Goal: Navigation & Orientation: Find specific page/section

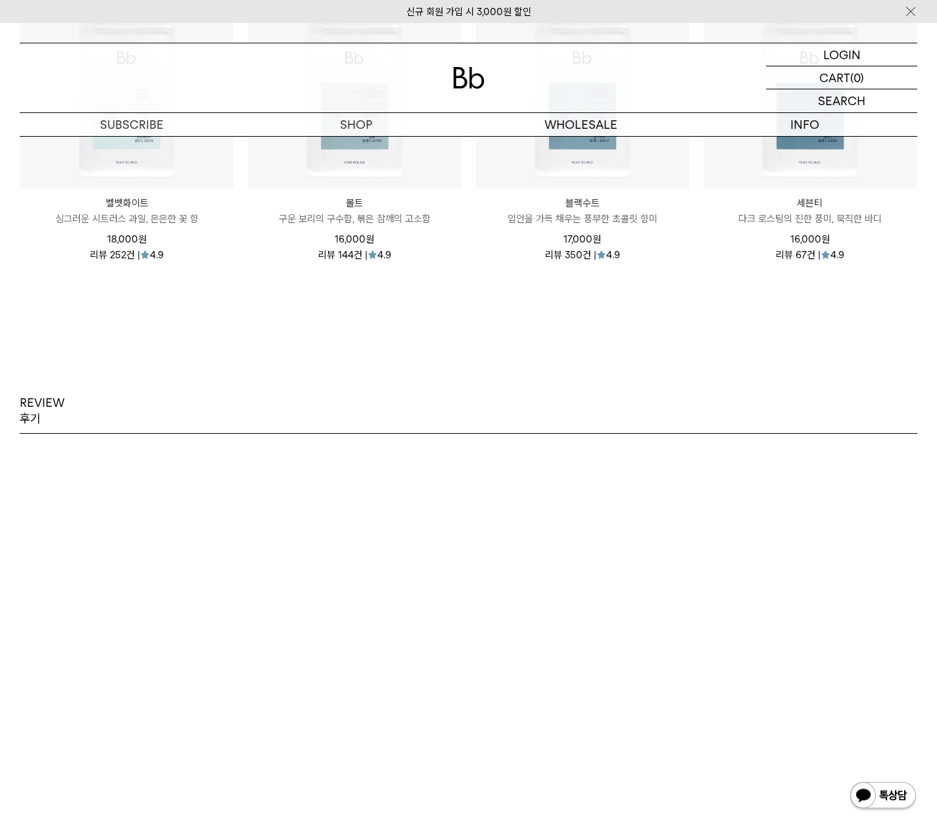
scroll to position [2537, 0]
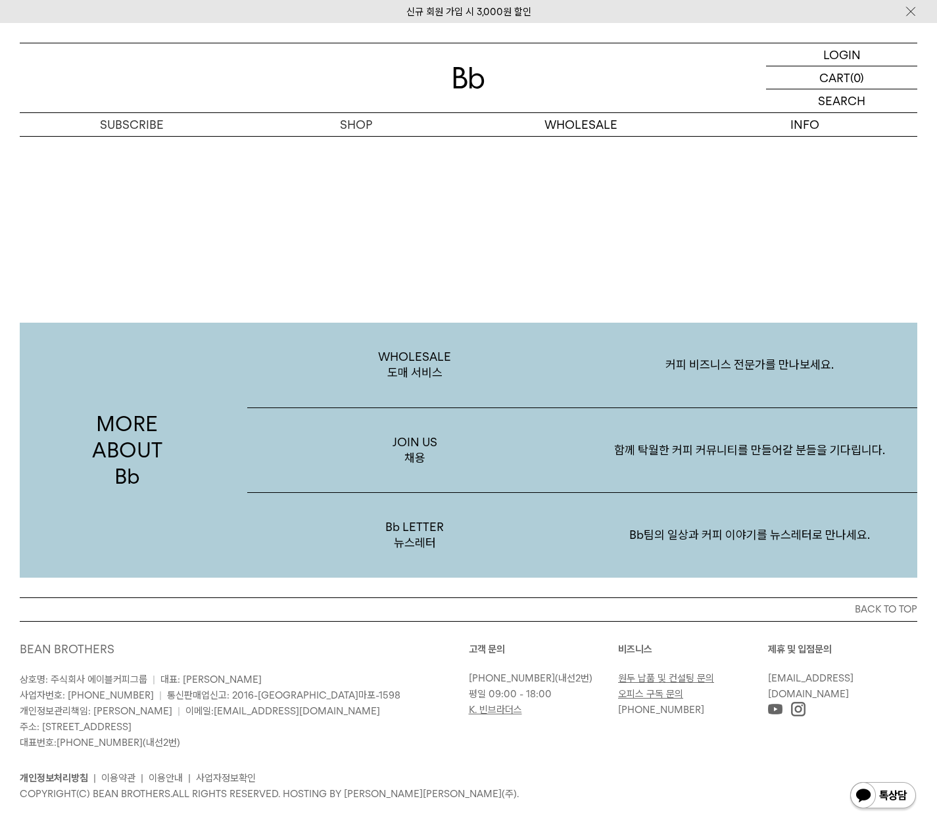
click at [197, 267] on div "MORE ABOUT Bb WHOLESALE 도매 서비스 커피 비즈니스 전문가를 만나보세요. JOIN US 채용 함께 탁월한 커피 커뮤니티를 만…" at bounding box center [468, 410] width 937 height 373
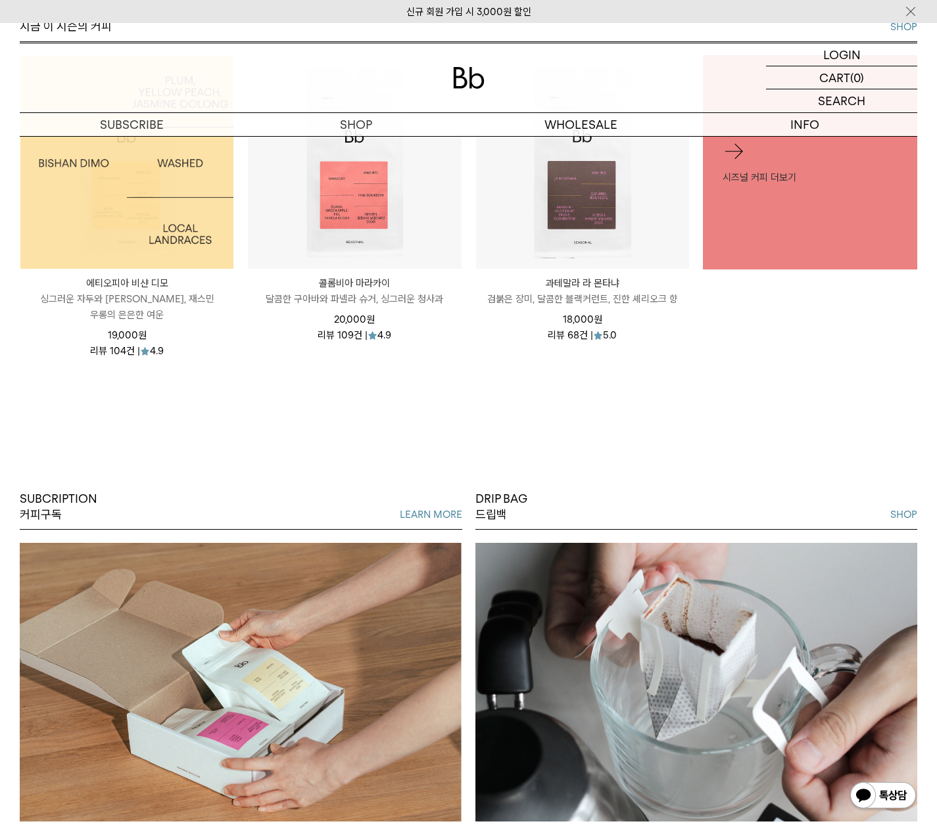
scroll to position [0, 0]
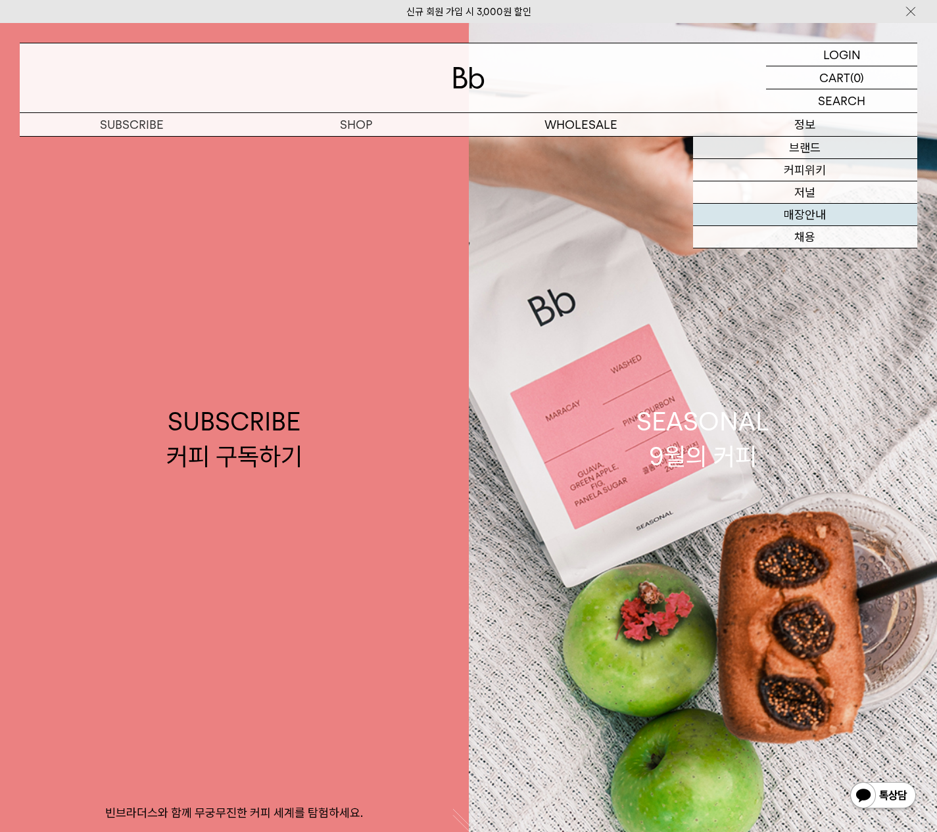
click at [818, 216] on link "매장안내" at bounding box center [805, 215] width 224 height 22
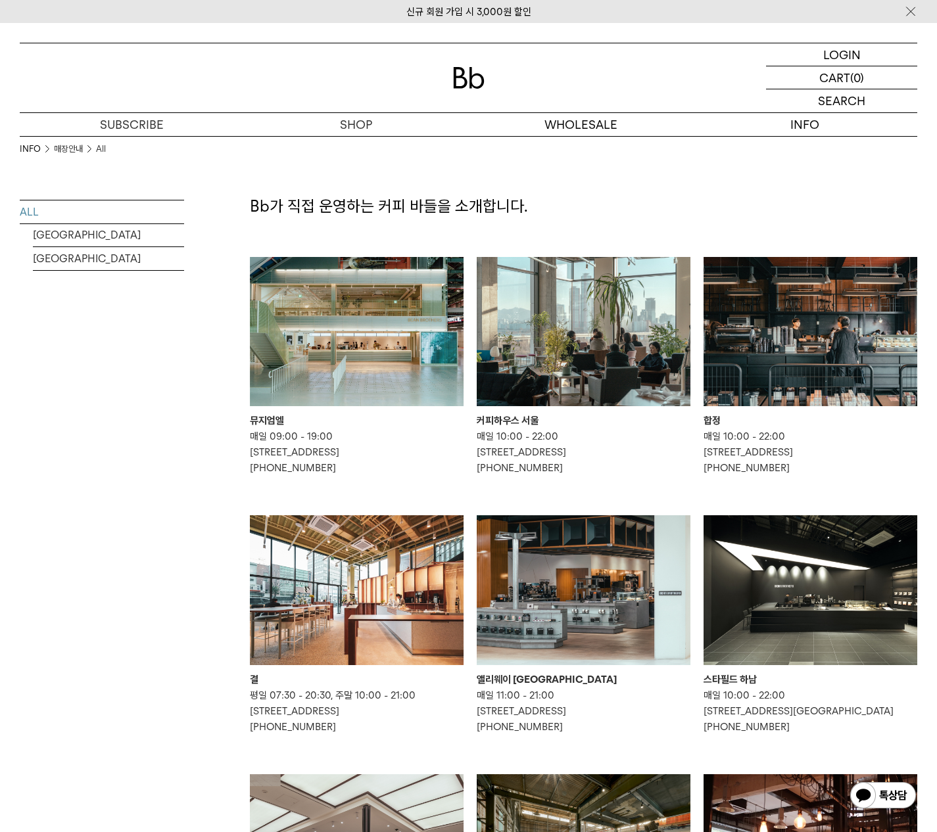
click at [602, 326] on img at bounding box center [583, 332] width 214 height 150
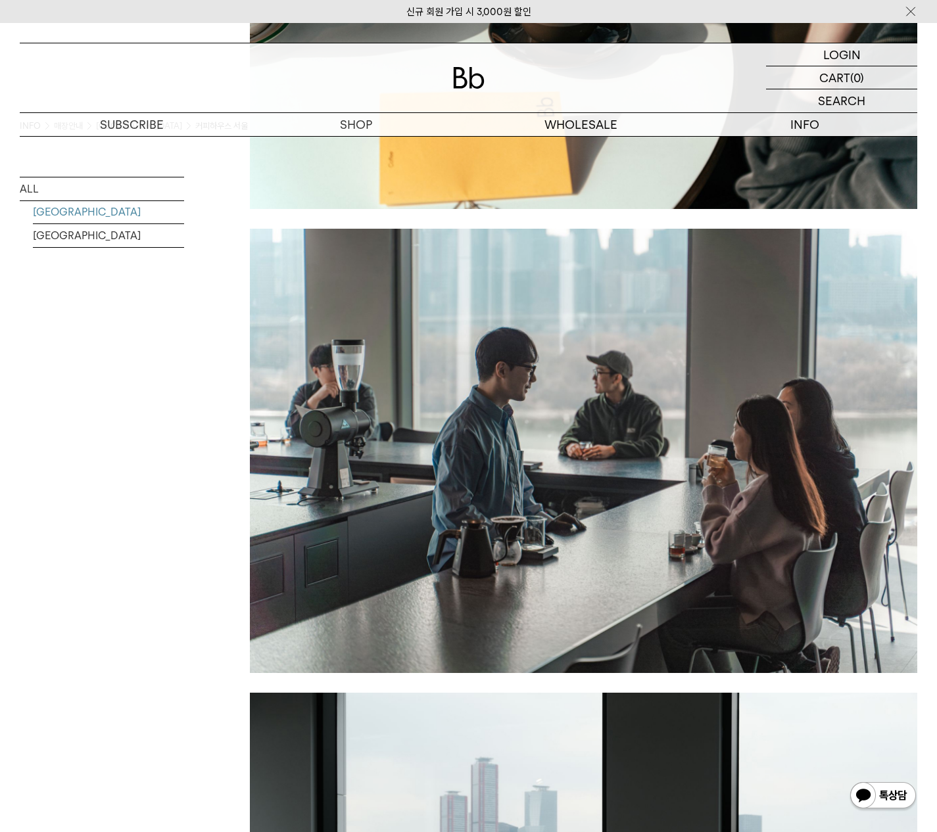
scroll to position [1665, 0]
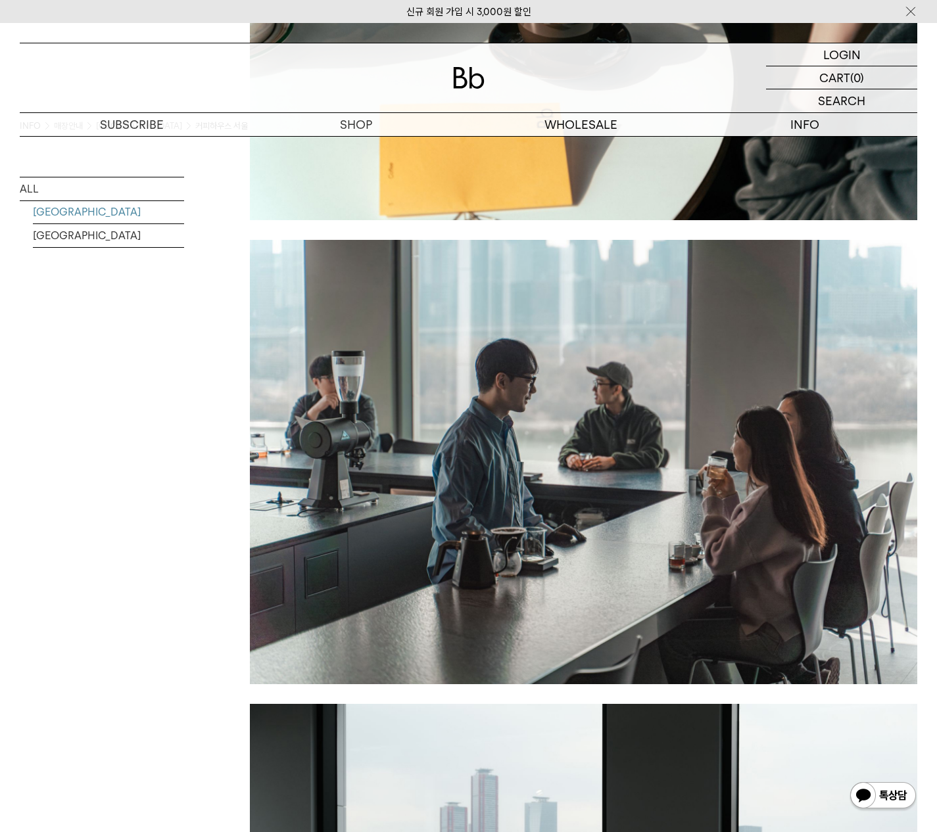
drag, startPoint x: 293, startPoint y: 433, endPoint x: 317, endPoint y: 479, distance: 52.0
click at [302, 461] on div "OPENING HOURS 매일 10:00 - 22:00 ADDRESS 서울 마포구 토정로9길 2 6층, 7층 CONTACTS 02-332-20…" at bounding box center [583, 284] width 667 height 2842
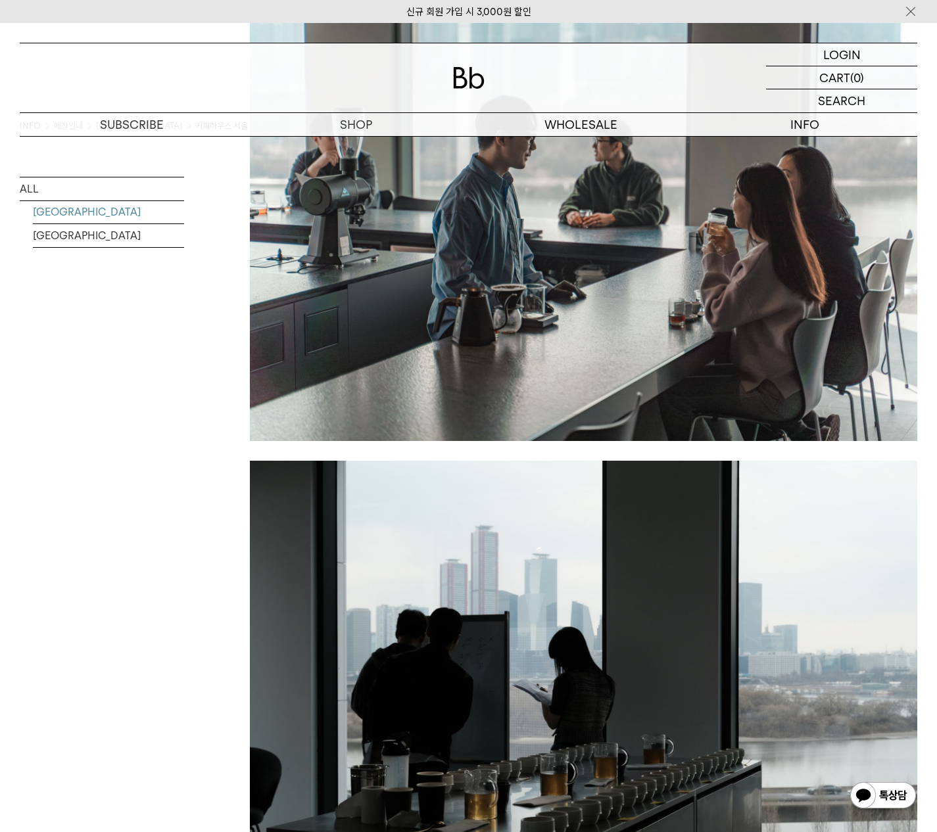
scroll to position [1930, 0]
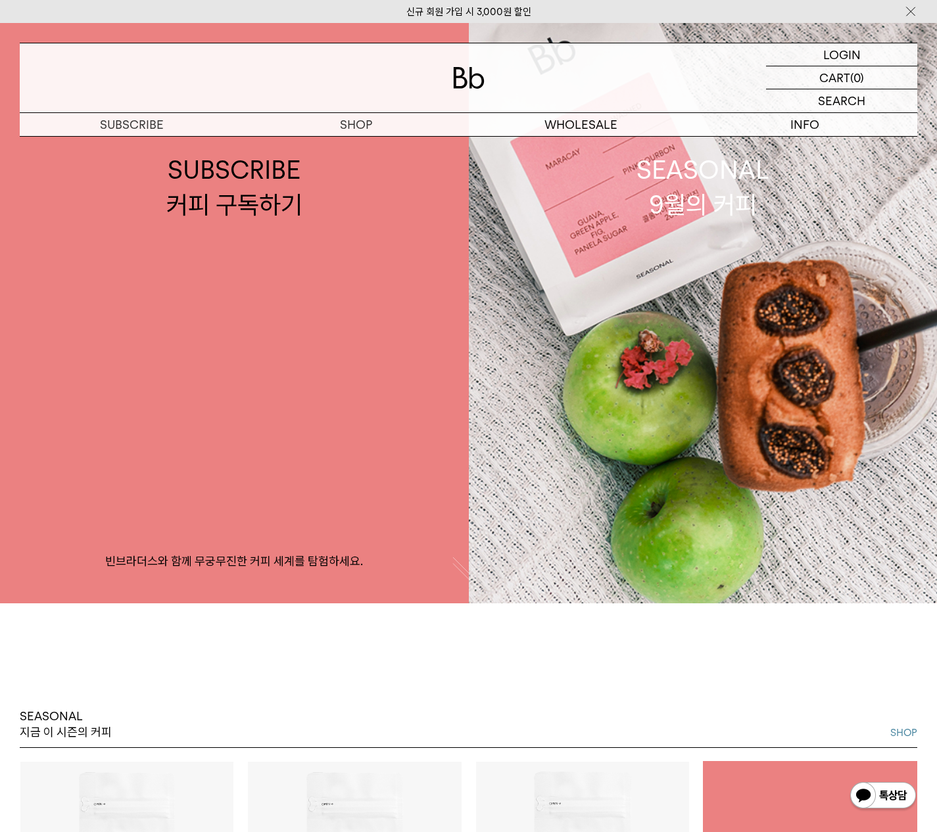
scroll to position [68, 0]
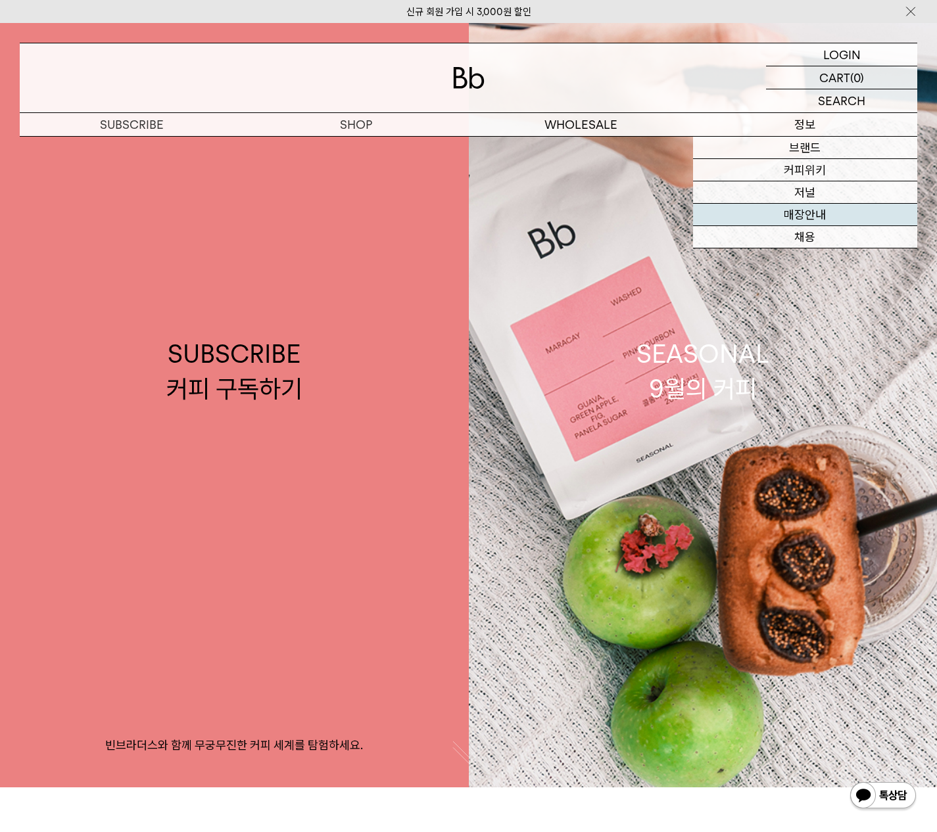
click at [810, 212] on link "매장안내" at bounding box center [805, 215] width 224 height 22
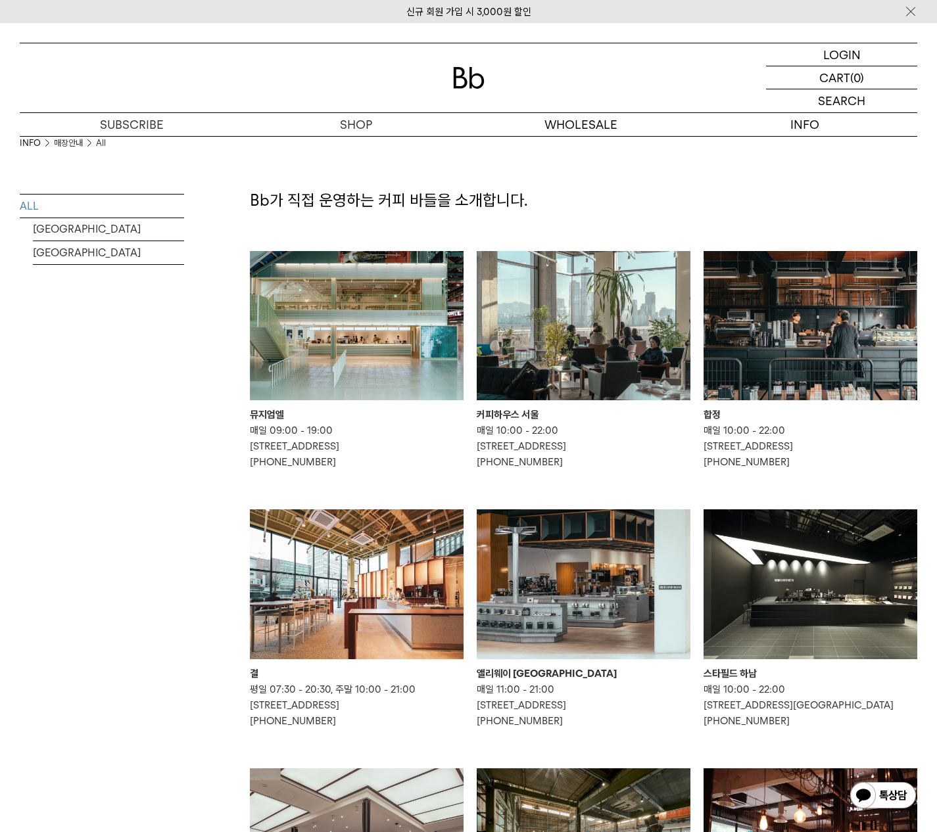
scroll to position [16, 0]
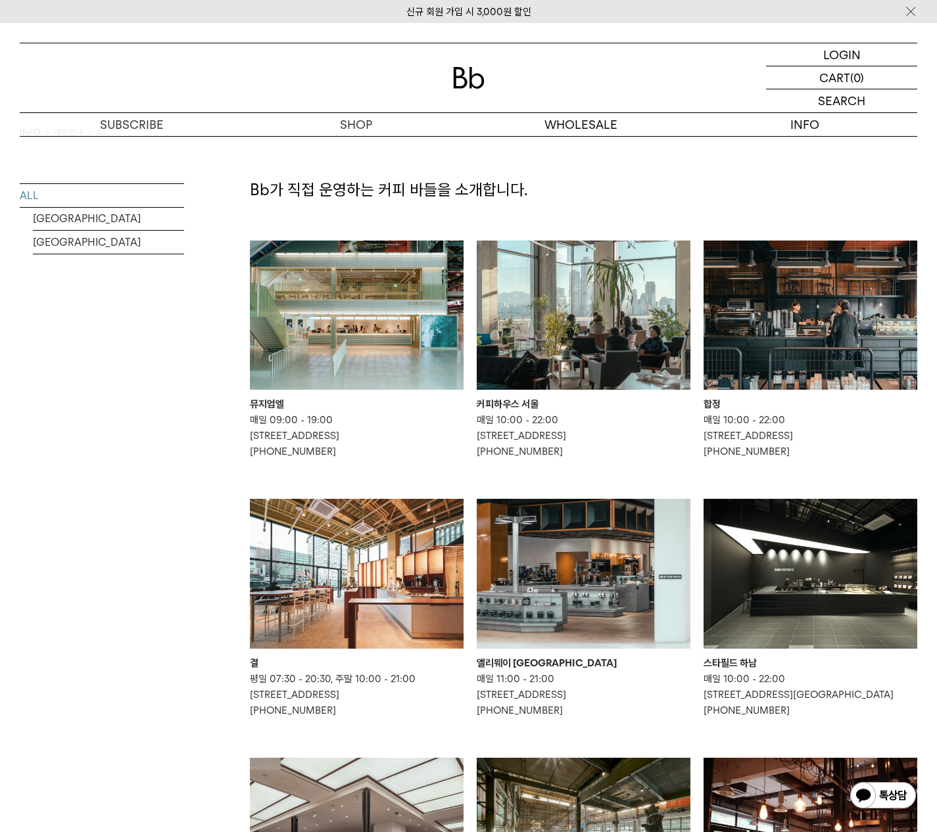
click at [100, 515] on div "INFO 매장안내 All ALL [GEOGRAPHIC_DATA] [GEOGRAPHIC_DATA]" at bounding box center [102, 705] width 164 height 1171
